Goal: Use online tool/utility: Utilize a website feature to perform a specific function

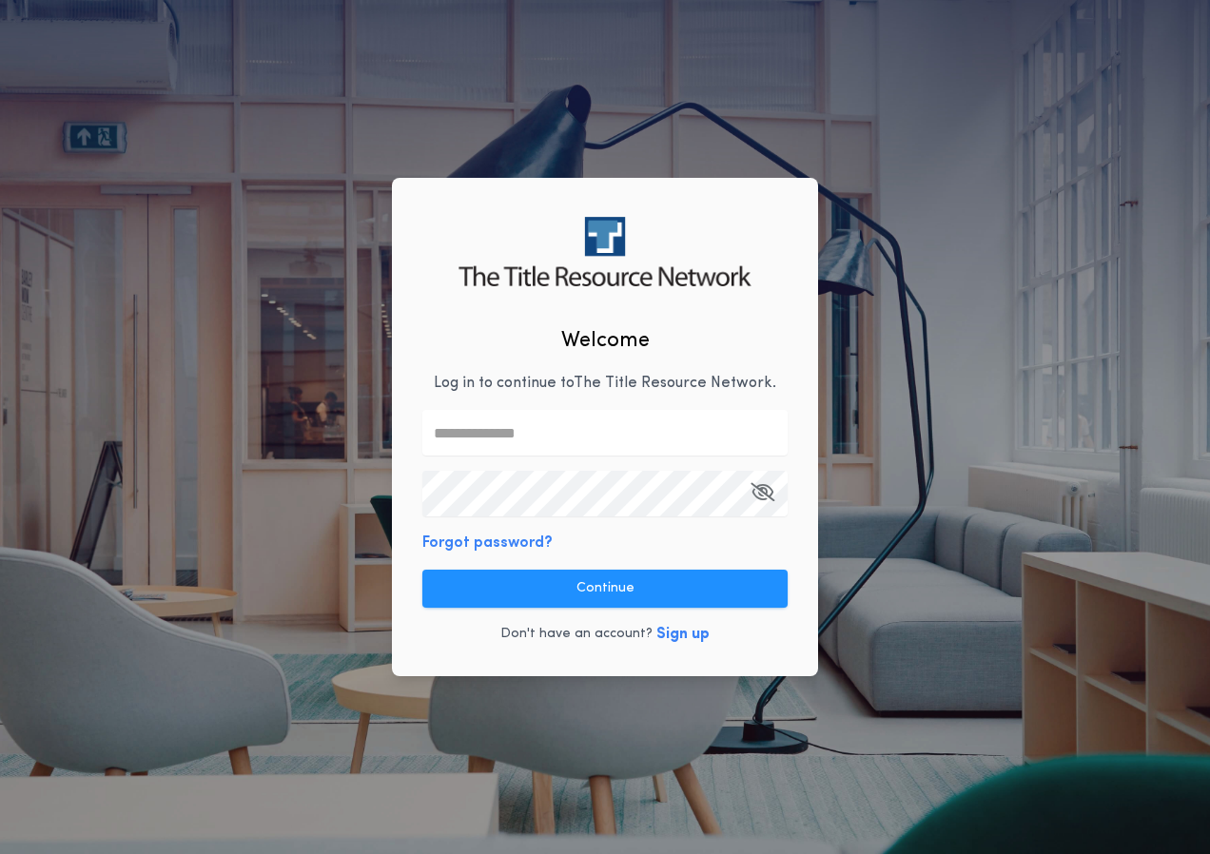
type input "**********"
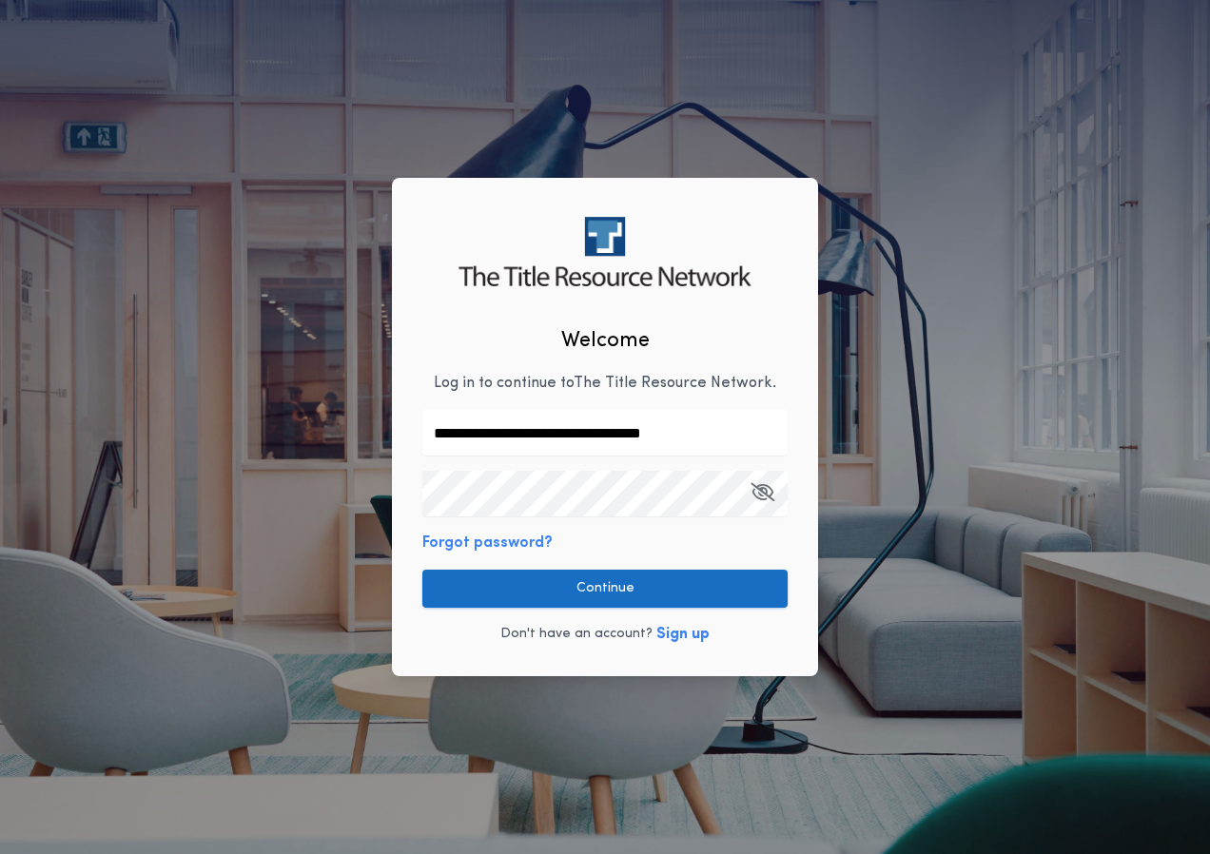
click at [601, 592] on button "Continue" at bounding box center [604, 589] width 365 height 38
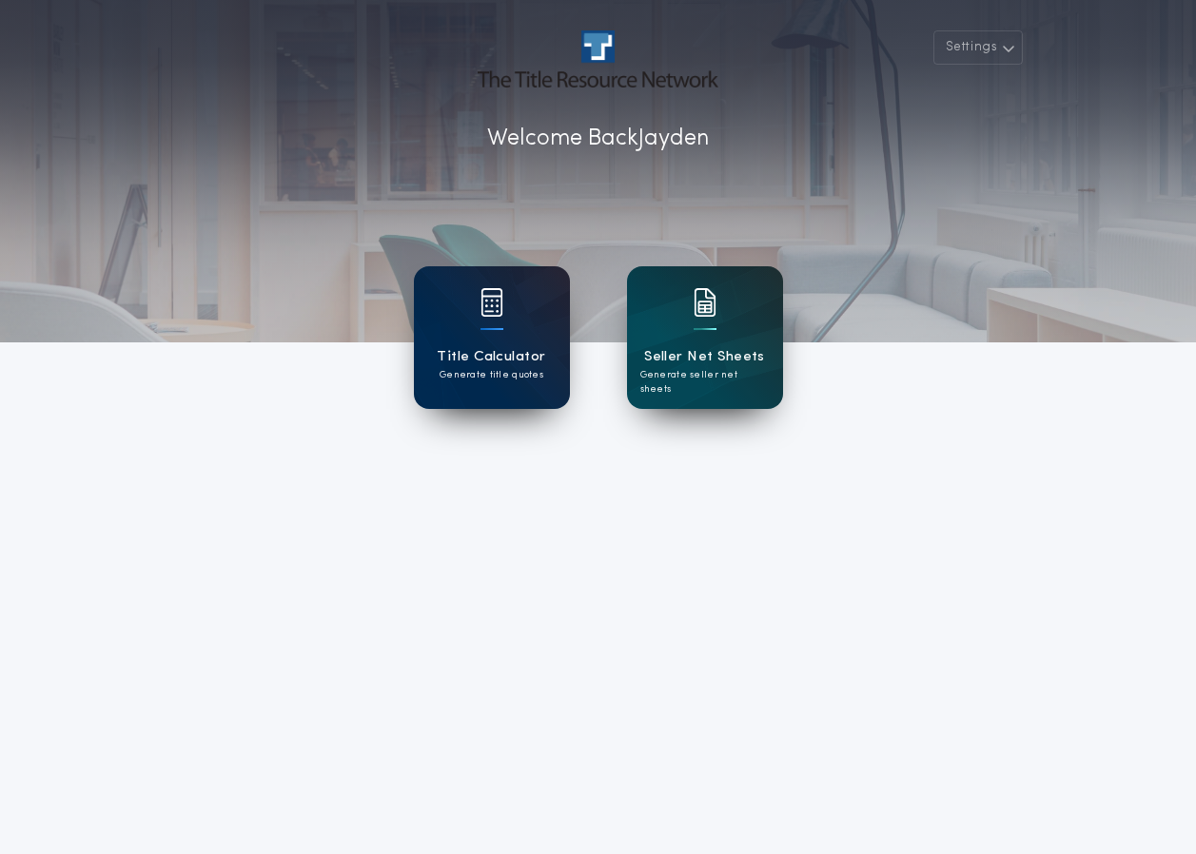
click at [534, 362] on h1 "Title Calculator" at bounding box center [491, 357] width 108 height 22
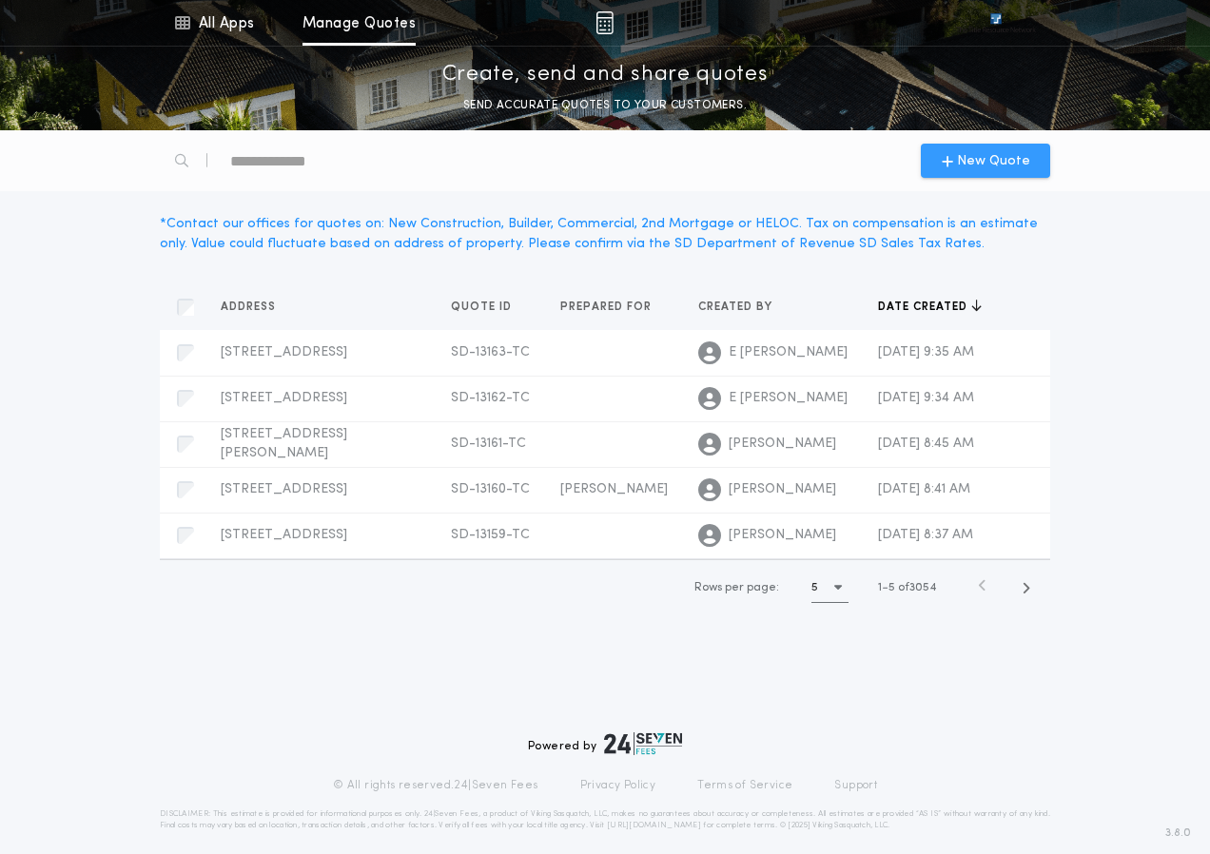
click at [970, 170] on span "New Quote" at bounding box center [993, 161] width 73 height 20
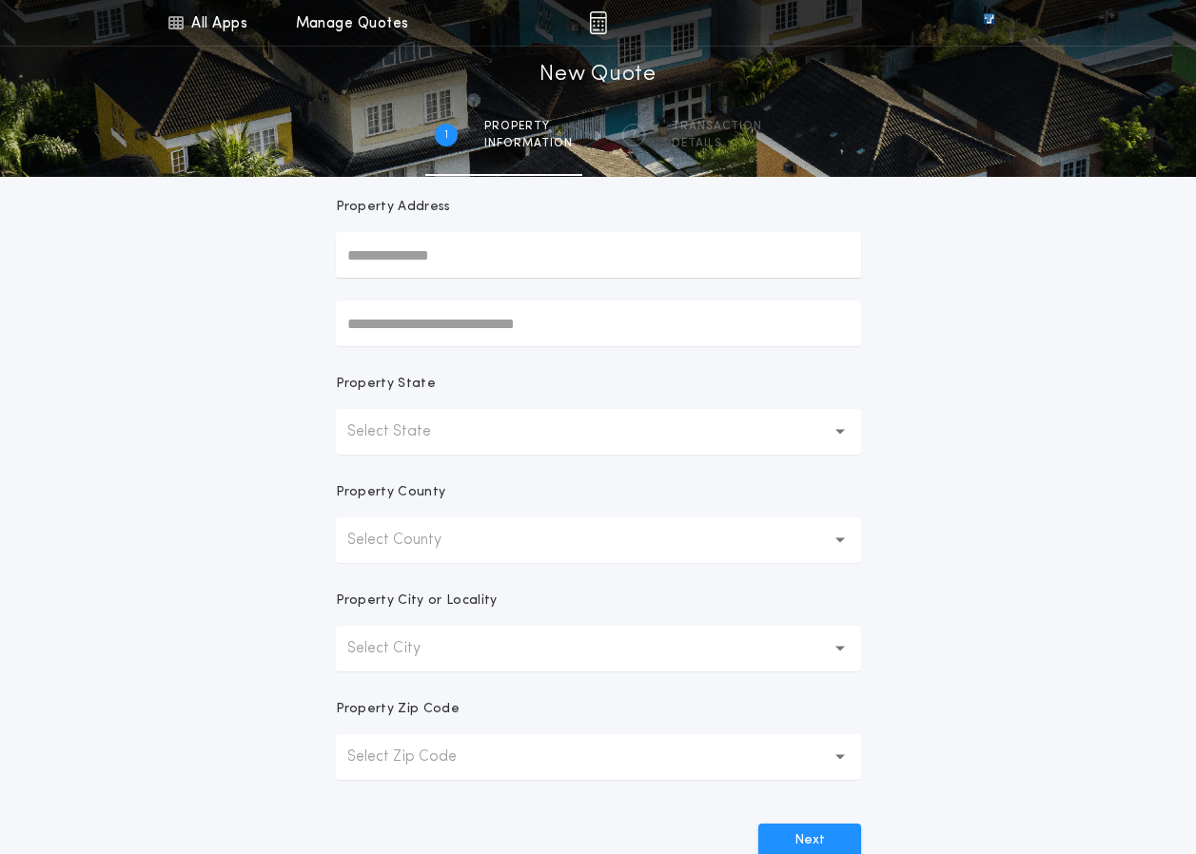
scroll to position [190, 0]
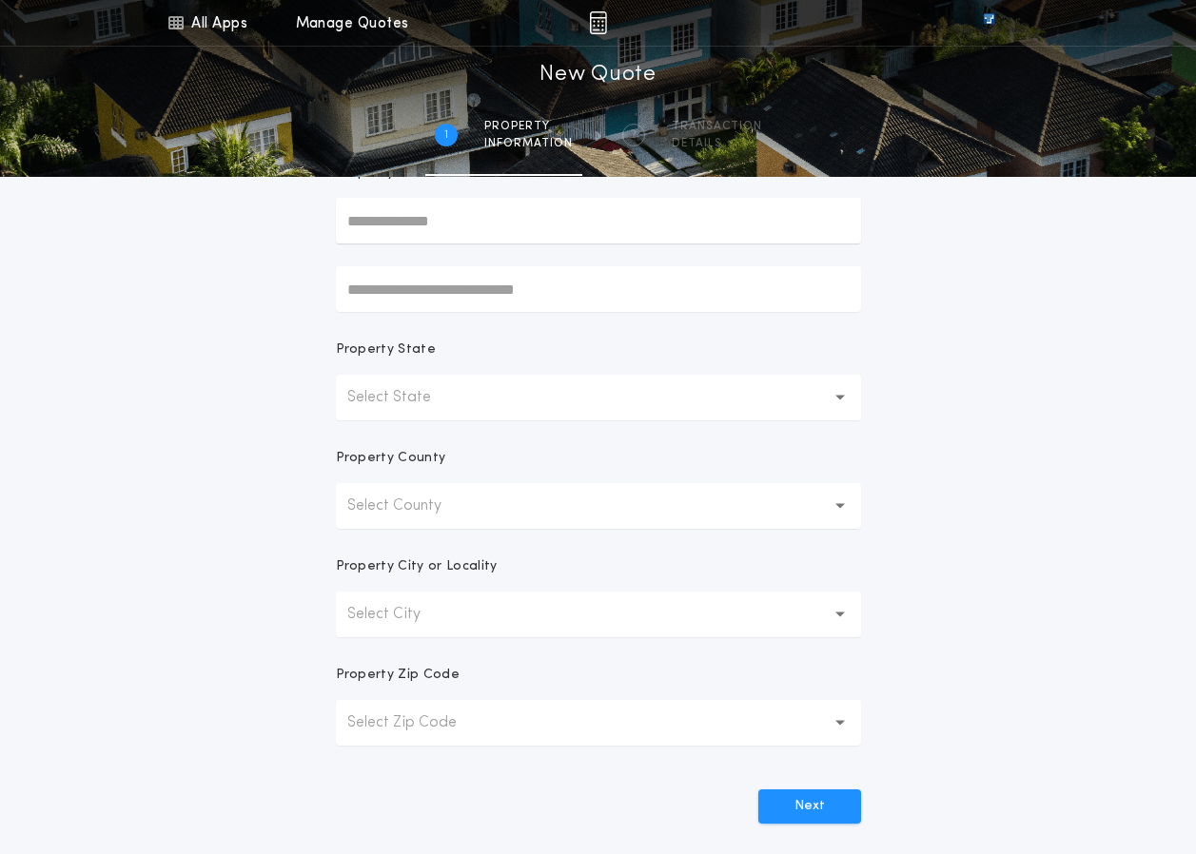
click at [815, 417] on button "Select State" at bounding box center [598, 398] width 525 height 46
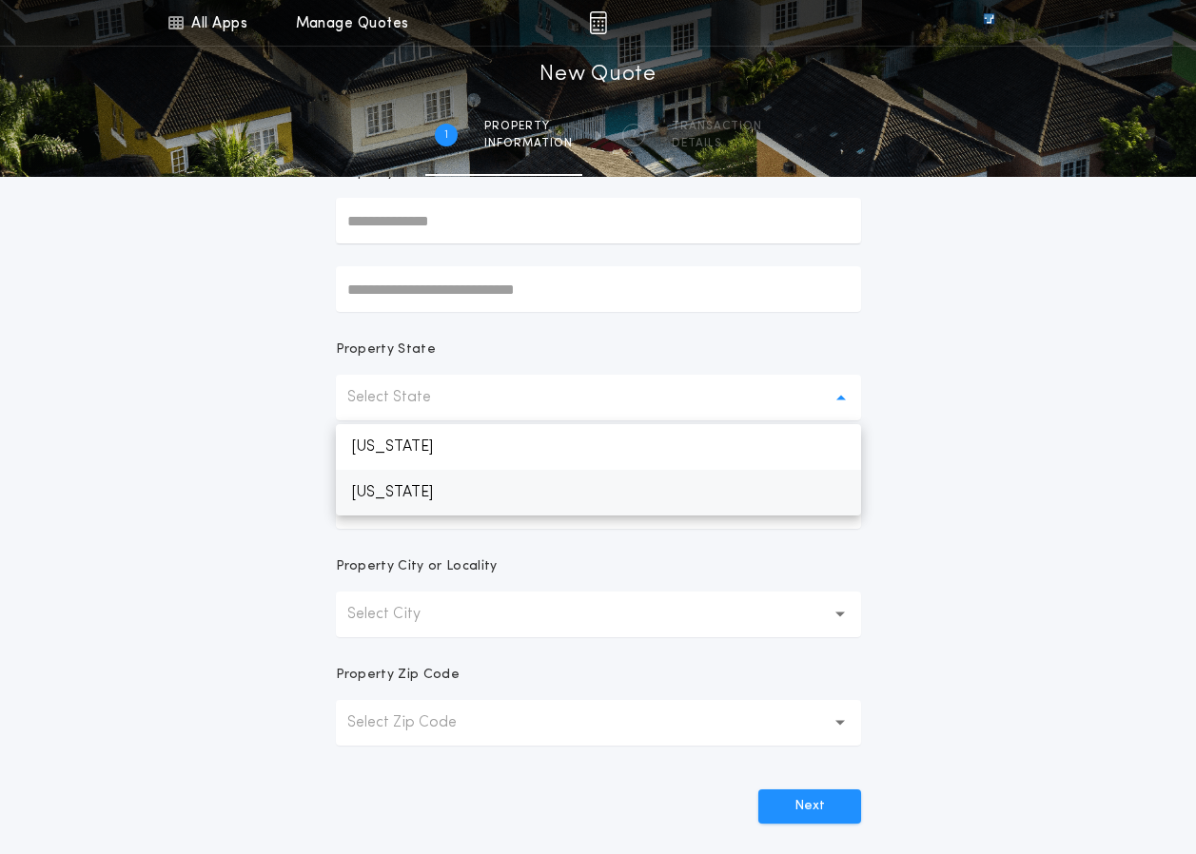
click at [755, 495] on p "[US_STATE]" at bounding box center [598, 493] width 525 height 46
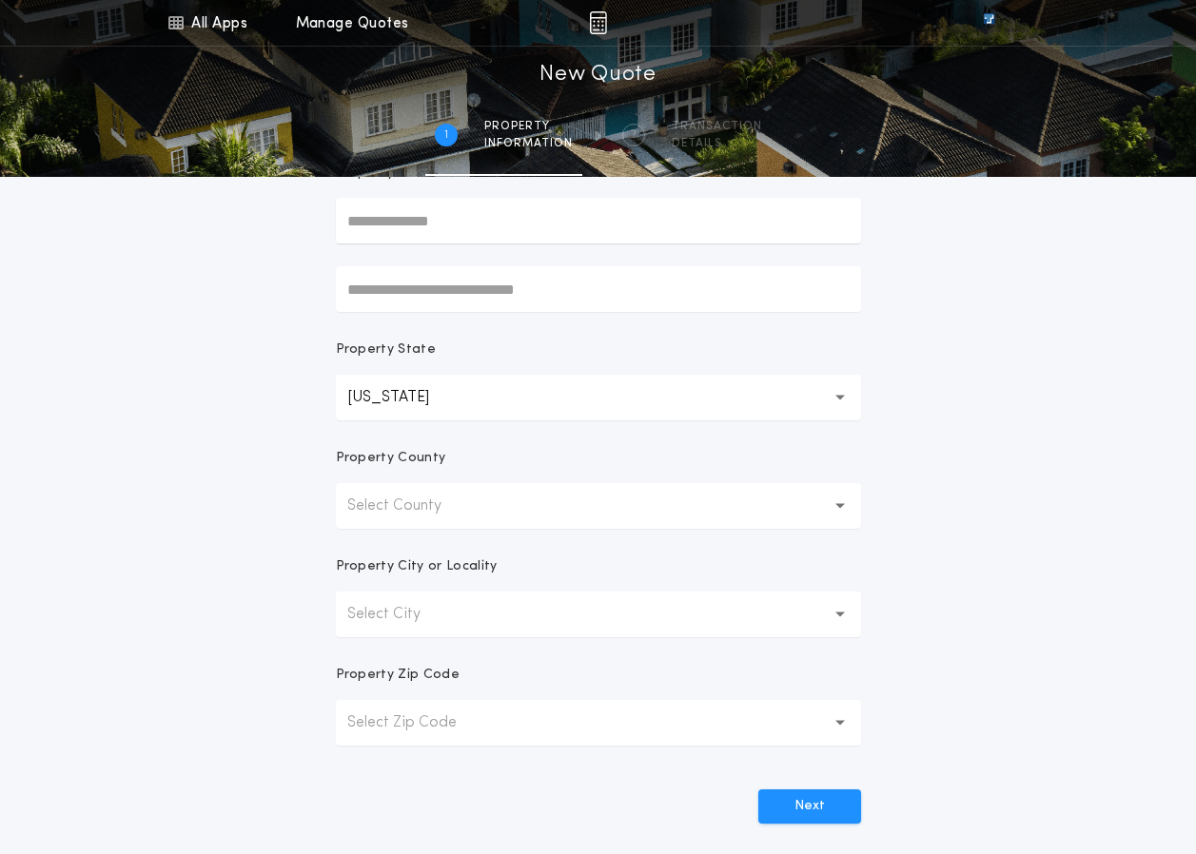
click at [754, 522] on button "Select County" at bounding box center [598, 506] width 525 height 46
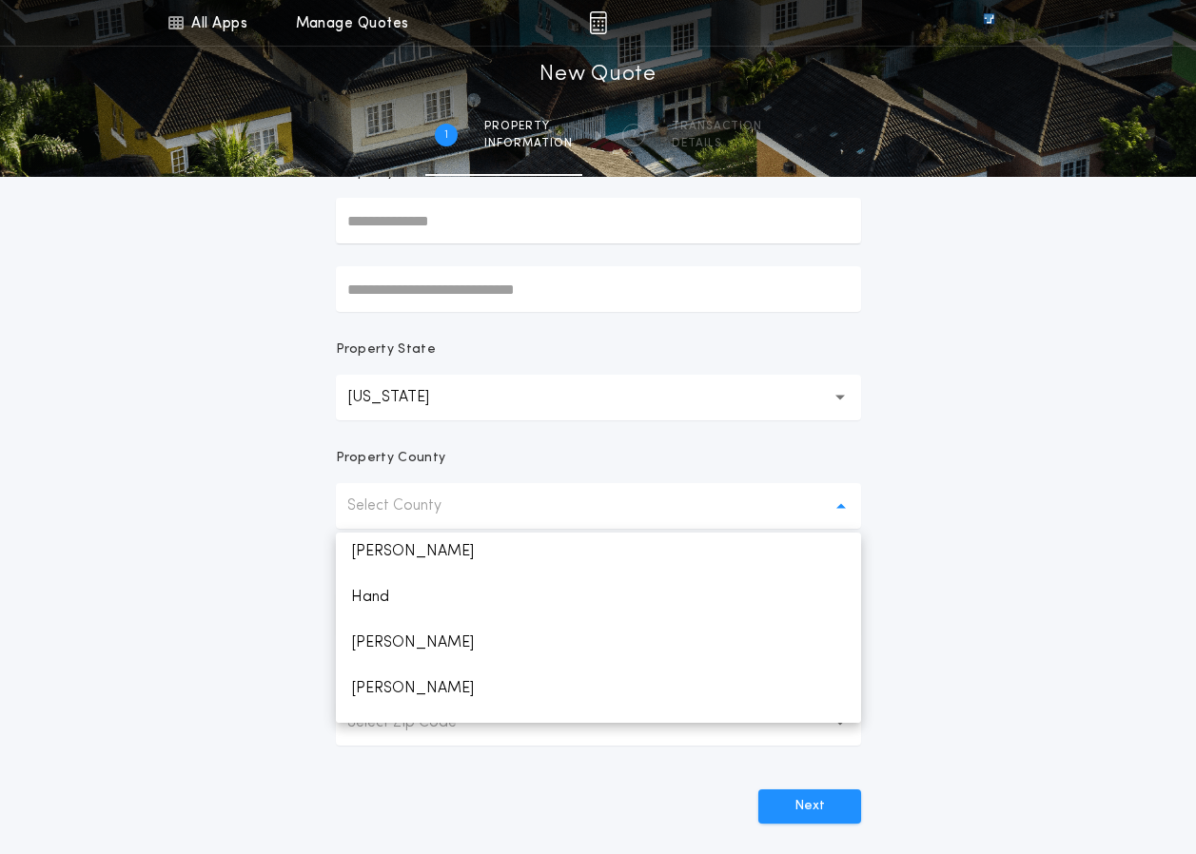
scroll to position [1142, 0]
click at [374, 641] on p "[PERSON_NAME]" at bounding box center [598, 647] width 525 height 46
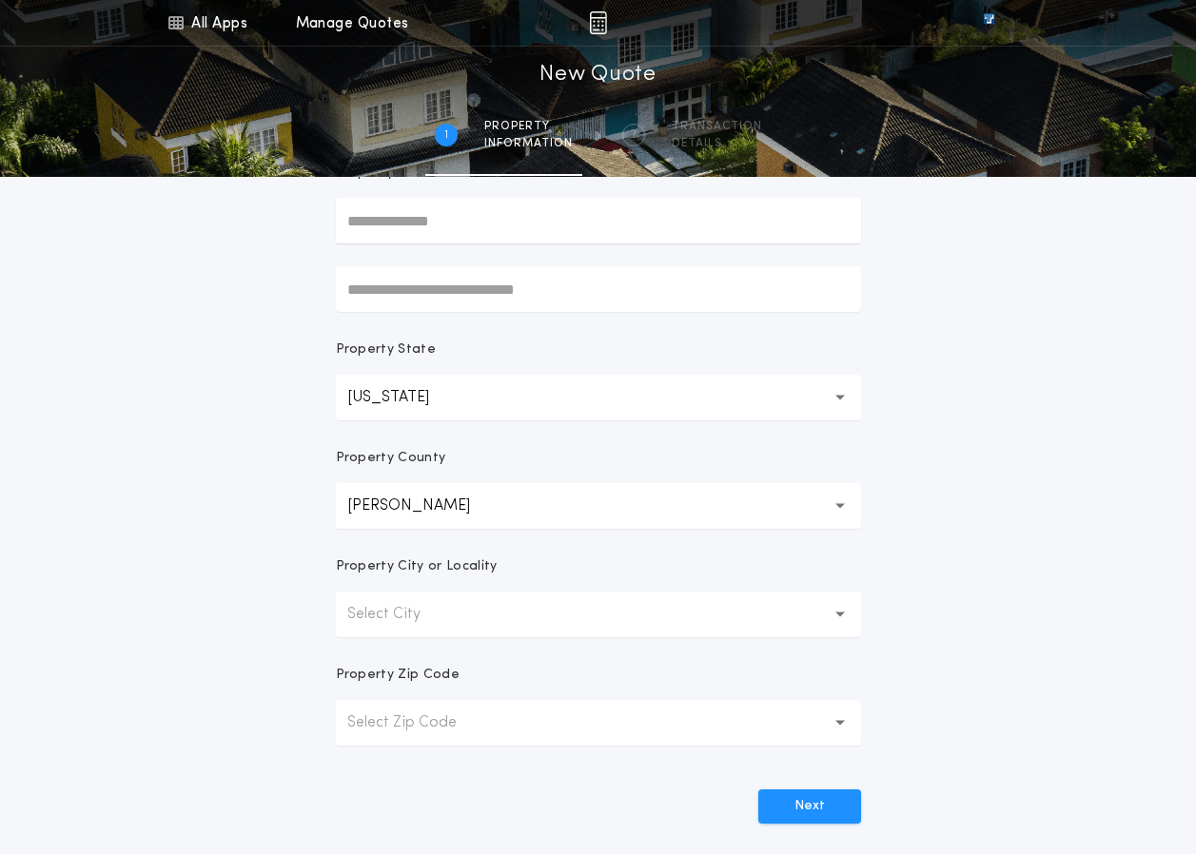
click at [506, 631] on button "Select City" at bounding box center [598, 615] width 525 height 46
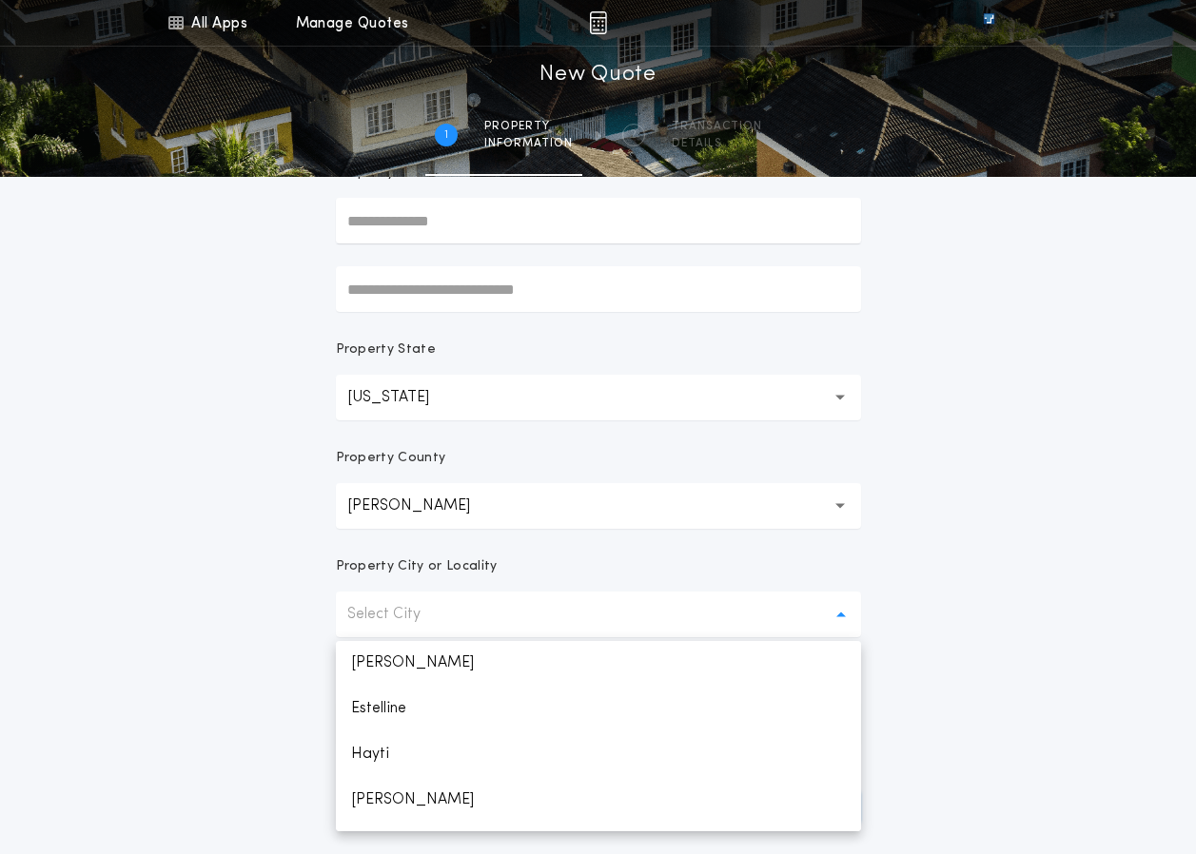
scroll to position [285, 0]
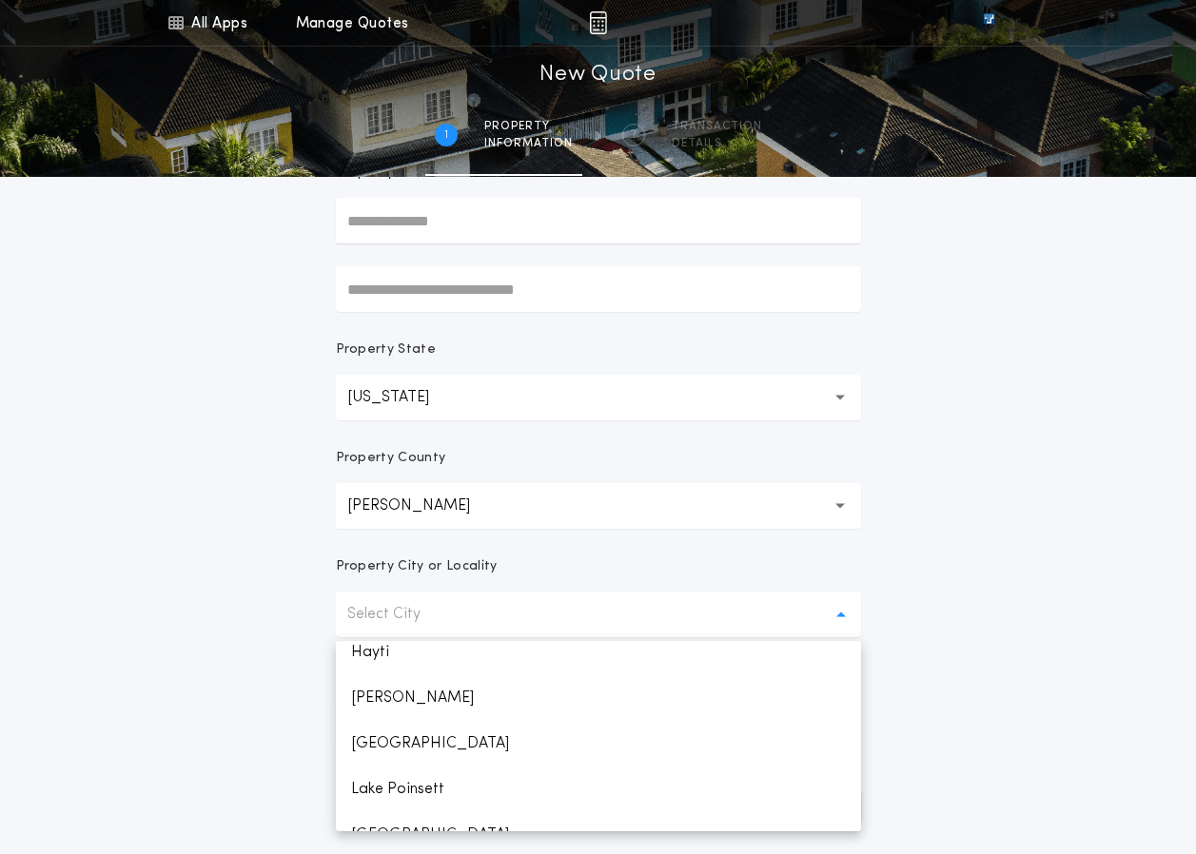
click at [549, 693] on p "[PERSON_NAME]" at bounding box center [598, 699] width 525 height 46
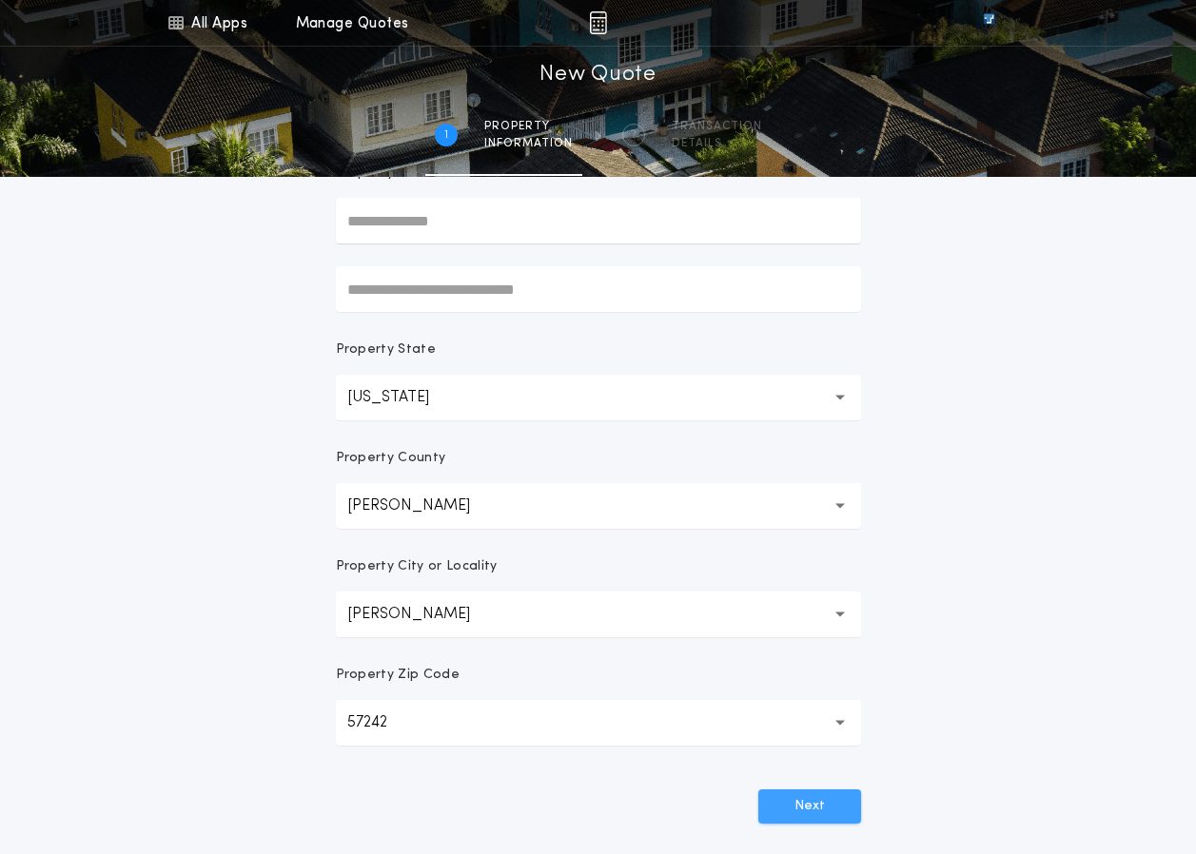
click at [804, 800] on button "Next" at bounding box center [809, 807] width 103 height 34
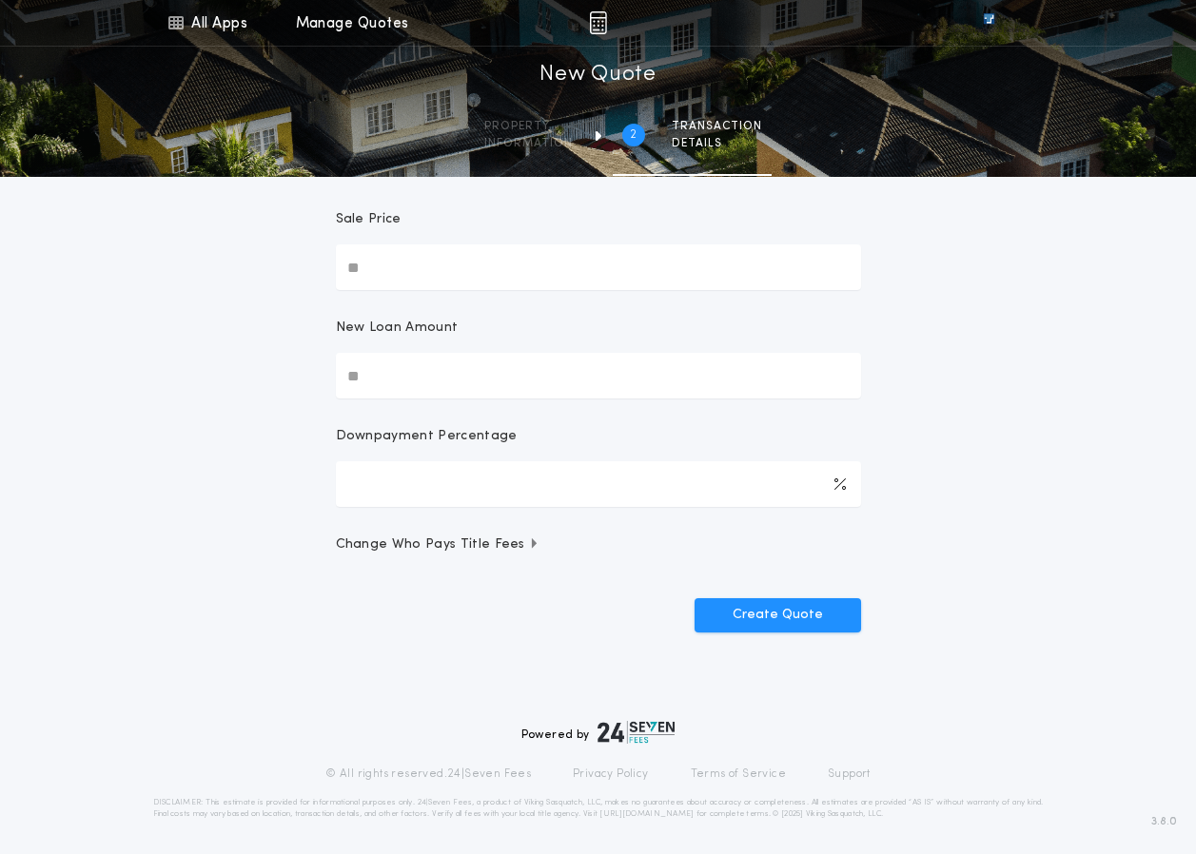
click at [456, 362] on input "New Loan Amount" at bounding box center [598, 376] width 525 height 46
type input "********"
click at [781, 632] on button "Create Quote" at bounding box center [778, 615] width 167 height 34
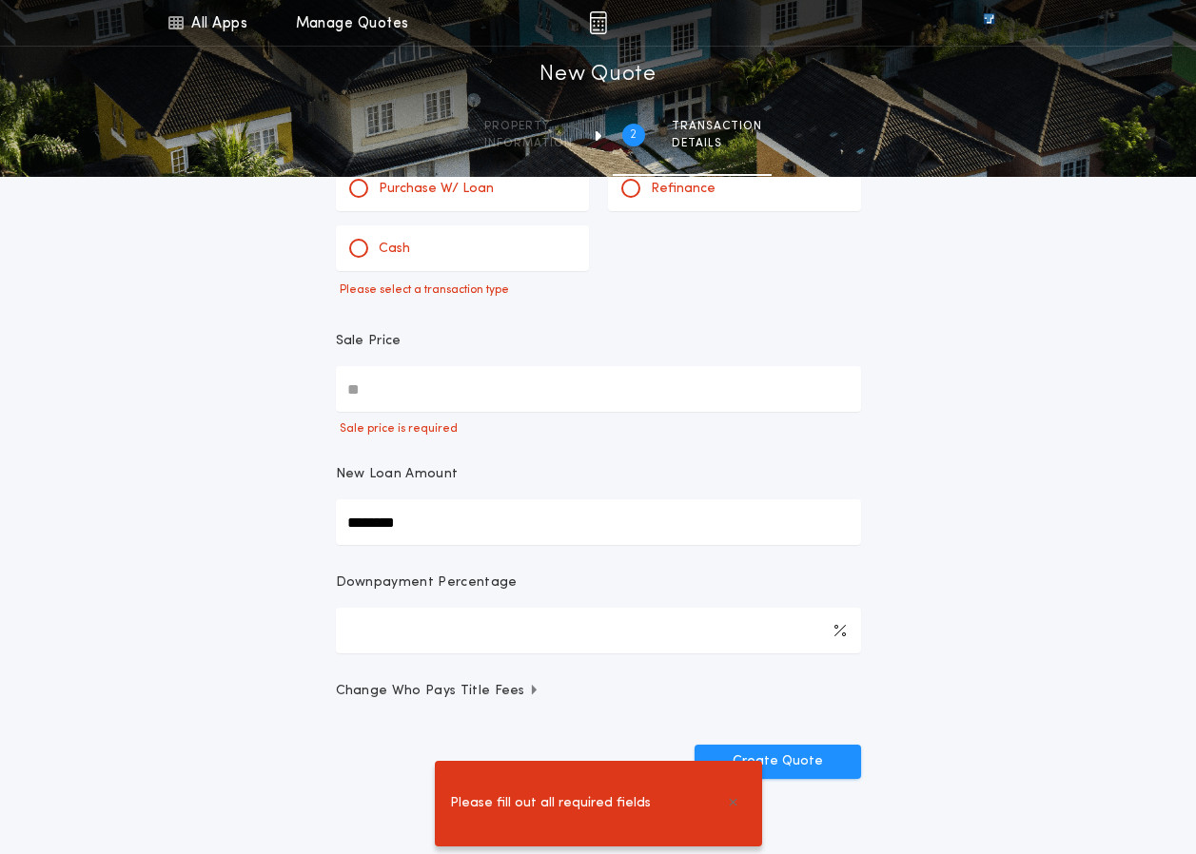
scroll to position [0, 0]
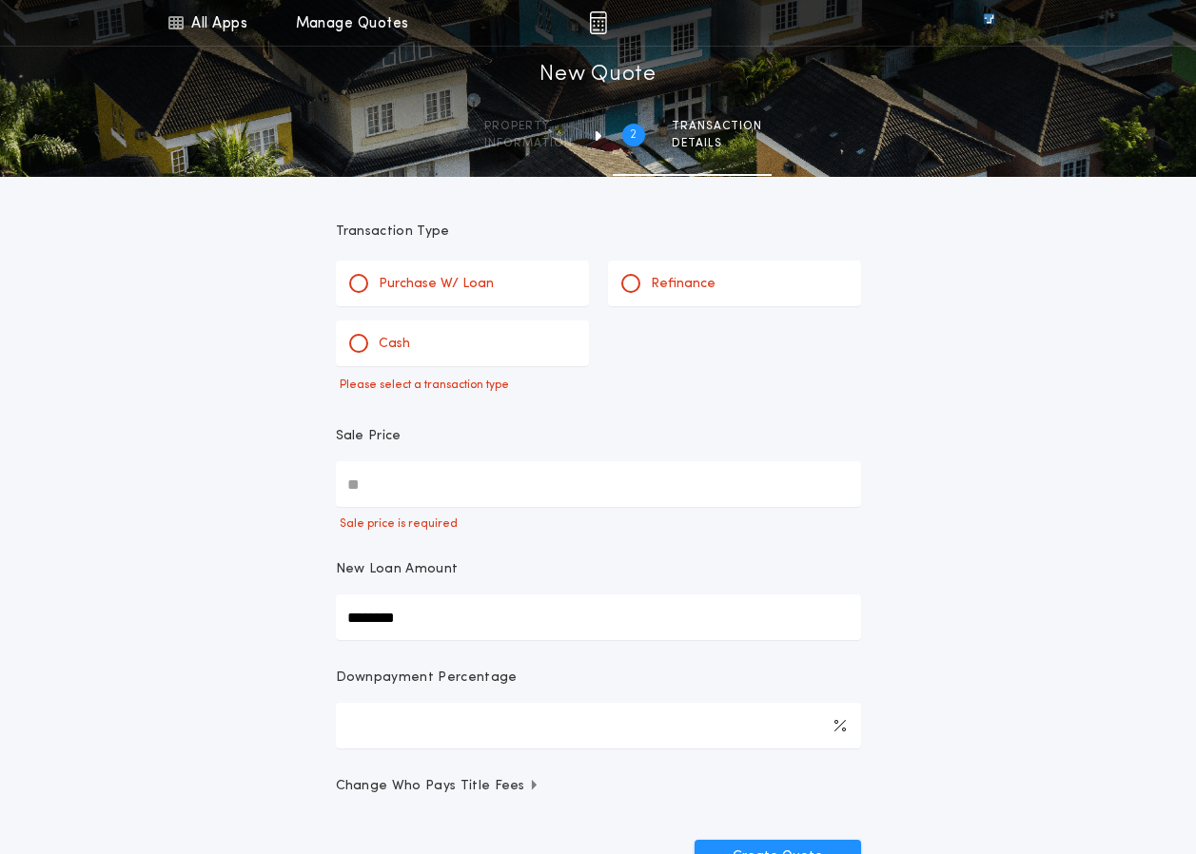
click at [727, 297] on div "Refinance" at bounding box center [734, 284] width 253 height 46
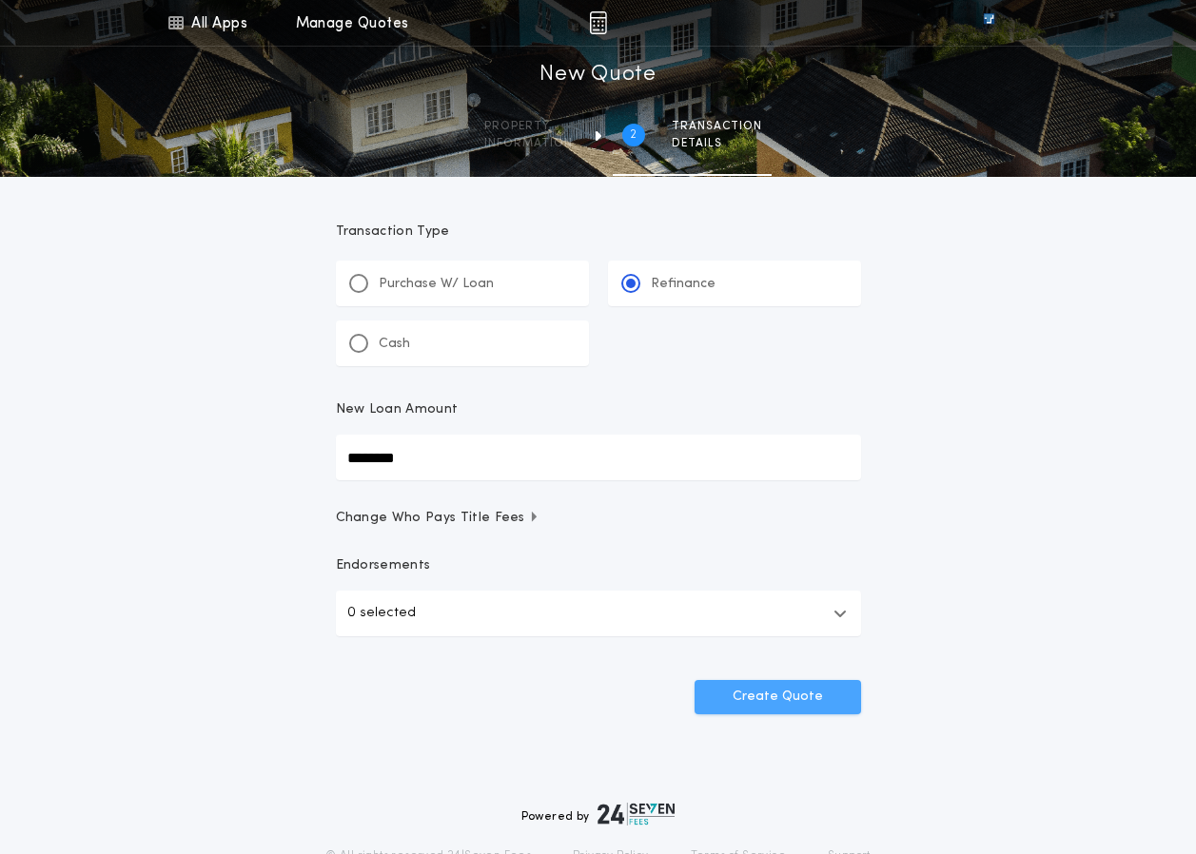
click at [754, 690] on button "Create Quote" at bounding box center [778, 697] width 167 height 34
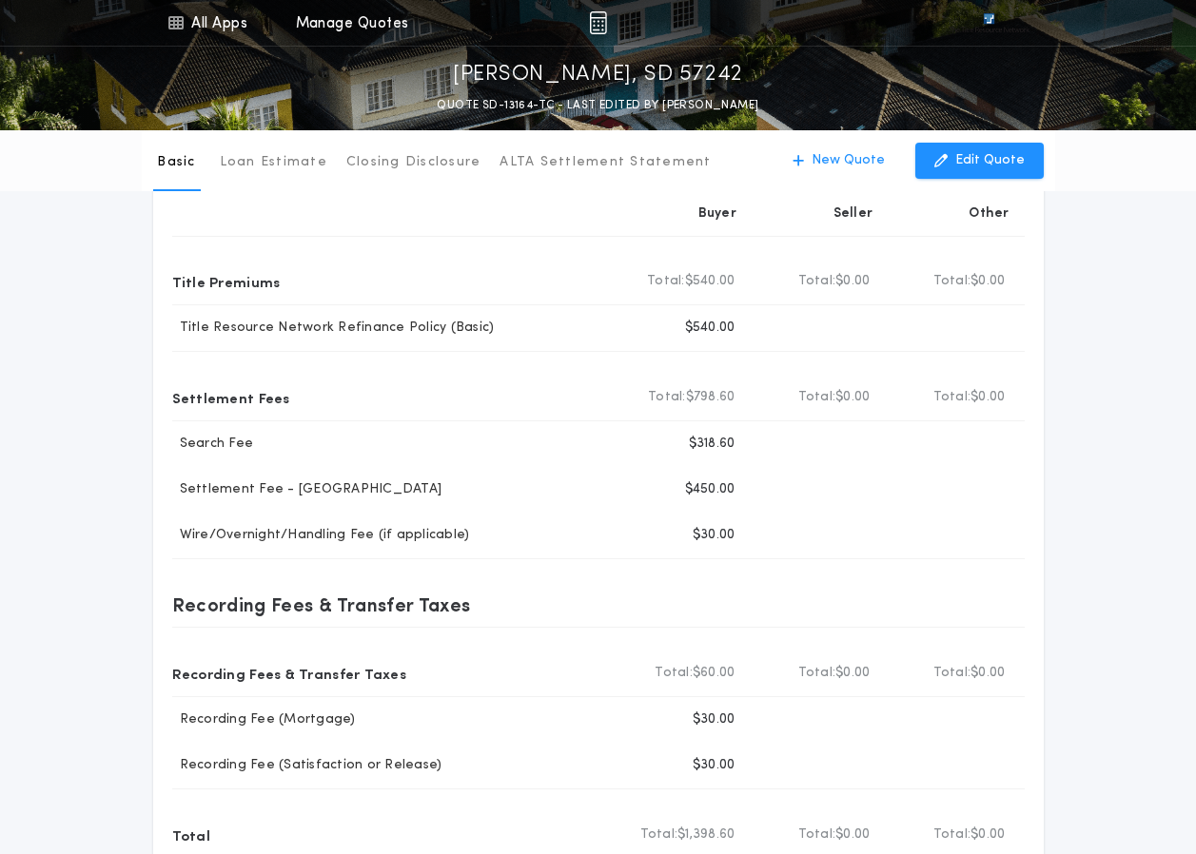
scroll to position [95, 0]
